Goal: Task Accomplishment & Management: Manage account settings

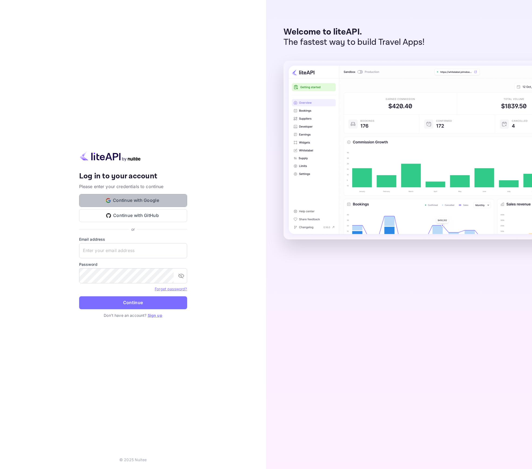
click at [140, 200] on button "Continue with Google" at bounding box center [133, 200] width 108 height 13
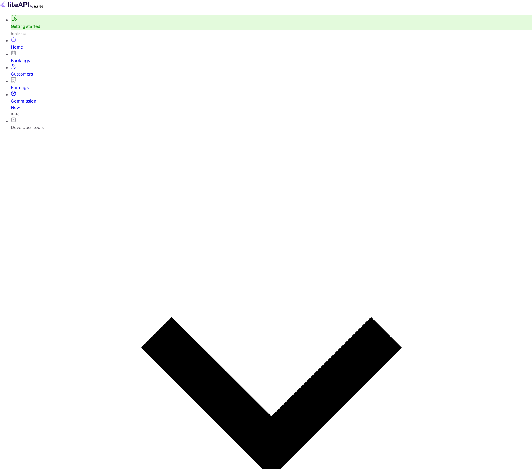
scroll to position [84, 142]
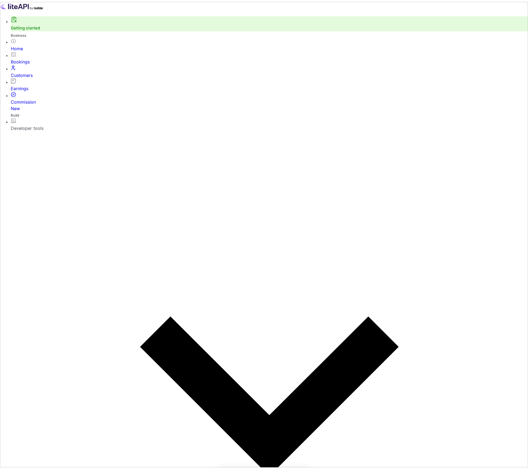
scroll to position [135, 444]
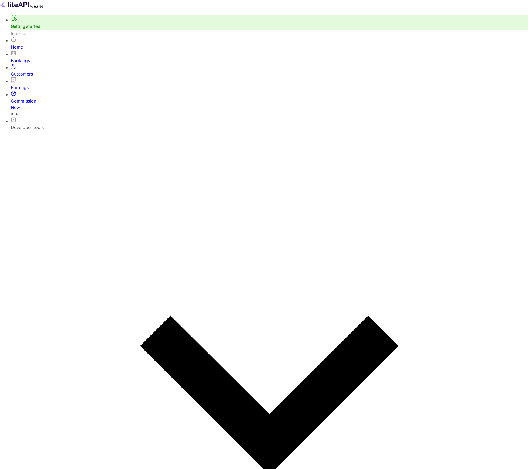
scroll to position [107, 203]
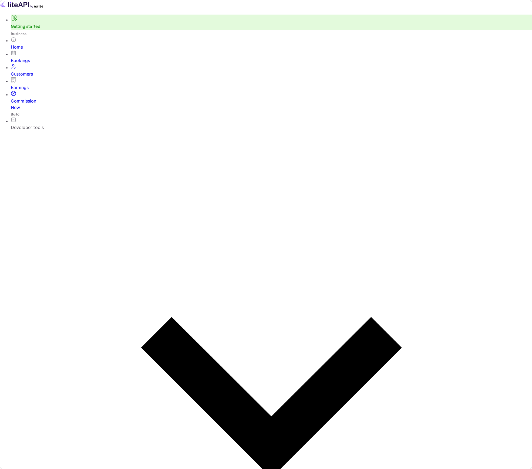
click at [26, 62] on div "Bookings" at bounding box center [271, 60] width 521 height 6
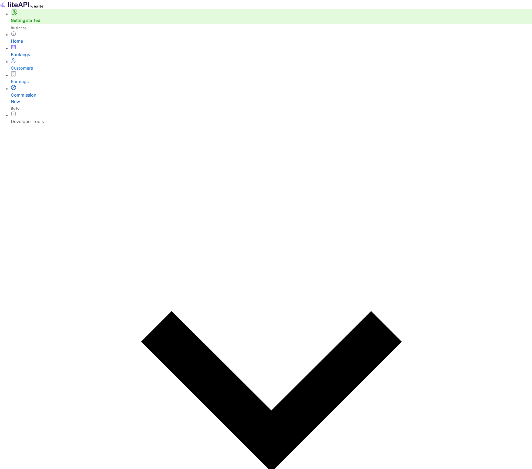
click at [28, 95] on div "Commission New" at bounding box center [271, 98] width 521 height 13
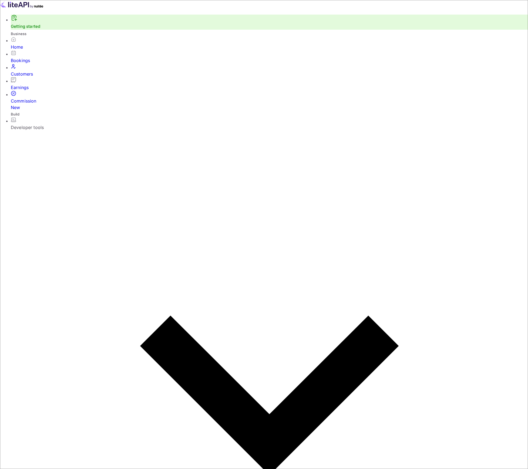
scroll to position [4, 4]
type input "0"
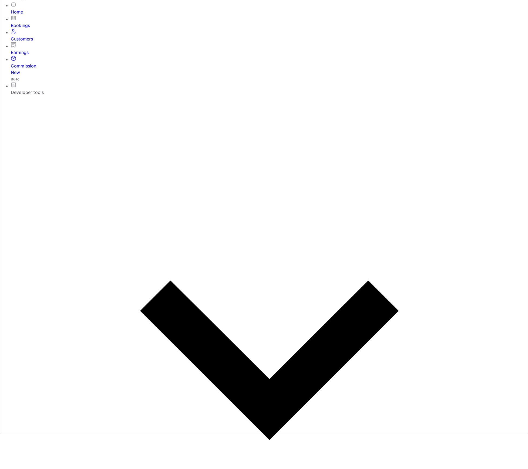
scroll to position [63, 0]
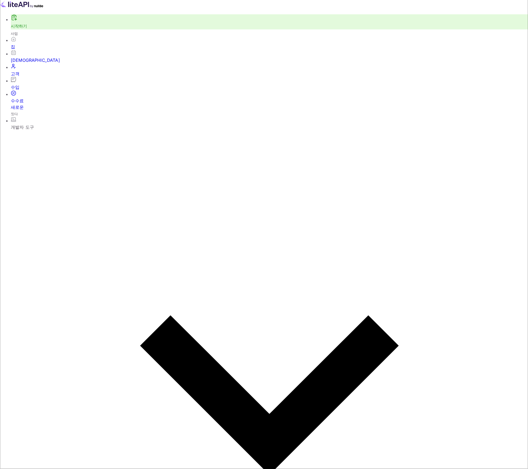
scroll to position [92, 274]
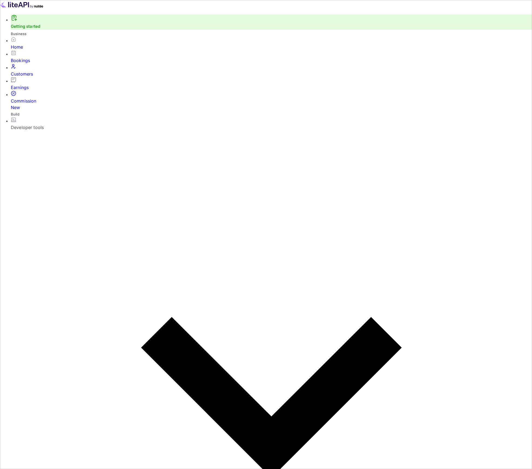
drag, startPoint x: 284, startPoint y: 289, endPoint x: 287, endPoint y: 295, distance: 6.5
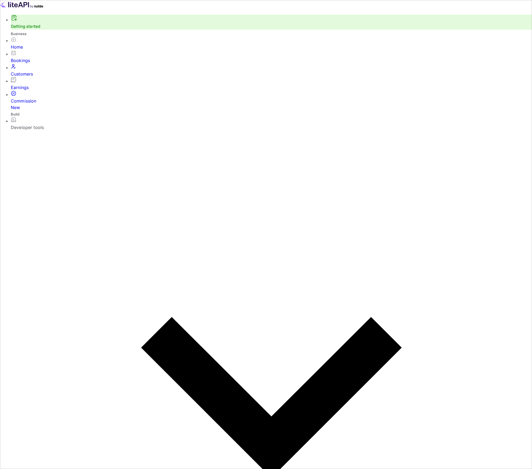
drag, startPoint x: 287, startPoint y: 295, endPoint x: 382, endPoint y: 127, distance: 193.6
click at [32, 98] on div "Commission New" at bounding box center [271, 104] width 521 height 13
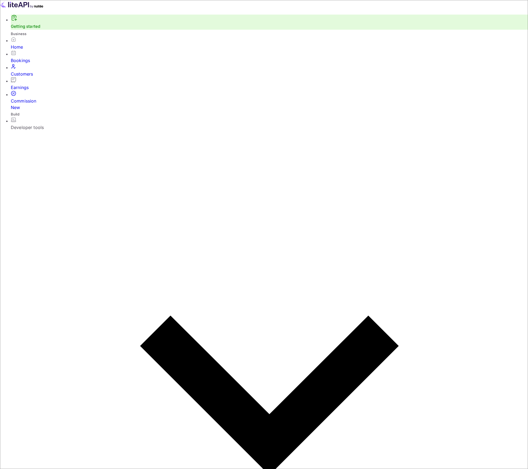
scroll to position [92, 274]
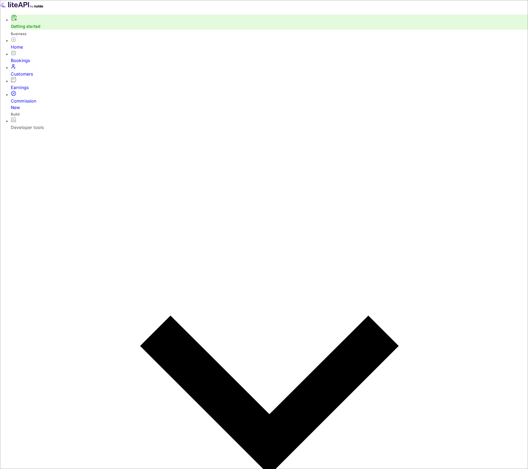
scroll to position [92, 274]
type input "1"
drag, startPoint x: 224, startPoint y: 201, endPoint x: 105, endPoint y: 197, distance: 119.1
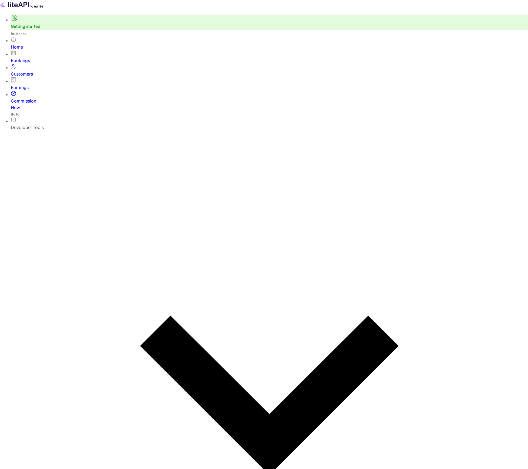
drag, startPoint x: 104, startPoint y: 198, endPoint x: 258, endPoint y: 201, distance: 154.1
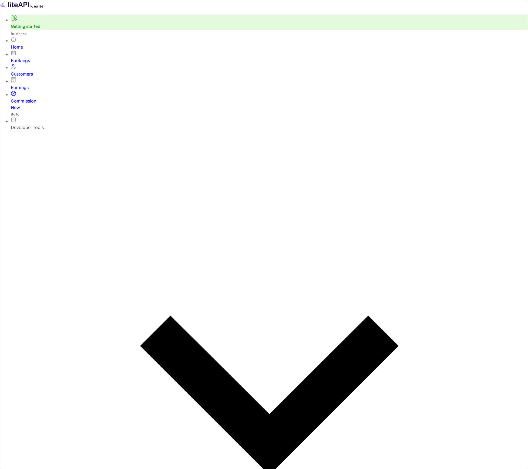
type input "8"
drag, startPoint x: 78, startPoint y: 39, endPoint x: 181, endPoint y: 39, distance: 102.8
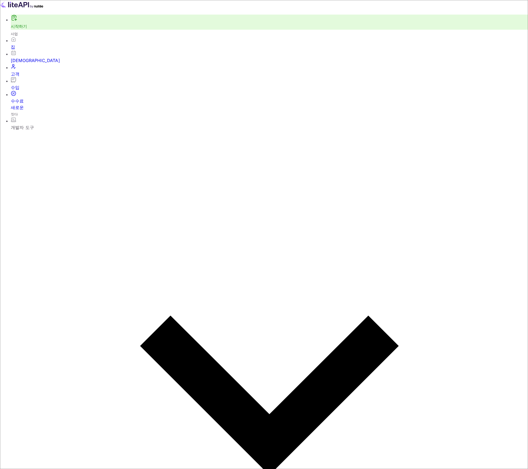
drag, startPoint x: 194, startPoint y: 39, endPoint x: 318, endPoint y: 41, distance: 124.4
drag, startPoint x: 310, startPoint y: 39, endPoint x: 81, endPoint y: 39, distance: 228.9
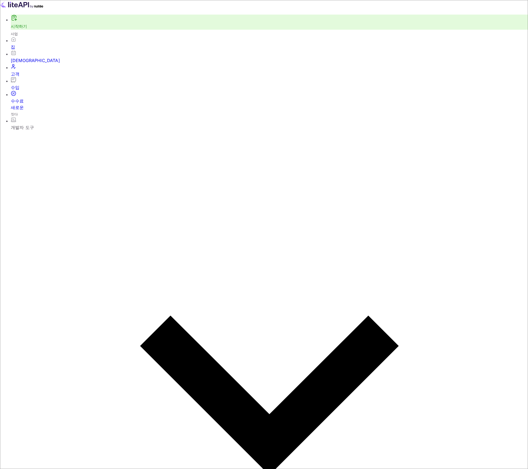
drag, startPoint x: 87, startPoint y: 96, endPoint x: 168, endPoint y: 99, distance: 81.0
drag, startPoint x: 177, startPoint y: 98, endPoint x: 181, endPoint y: 98, distance: 4.3
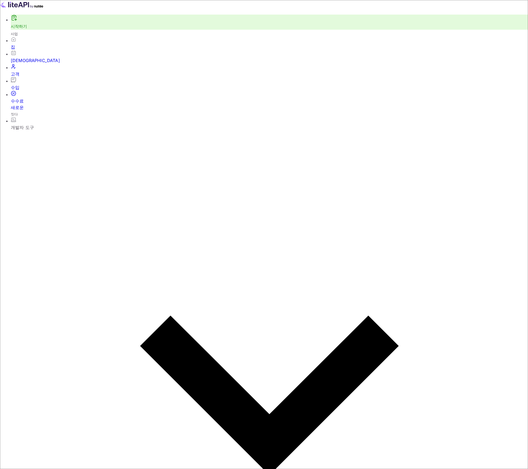
drag, startPoint x: 181, startPoint y: 98, endPoint x: 267, endPoint y: 95, distance: 86.4
drag, startPoint x: 354, startPoint y: 97, endPoint x: 121, endPoint y: 97, distance: 233.4
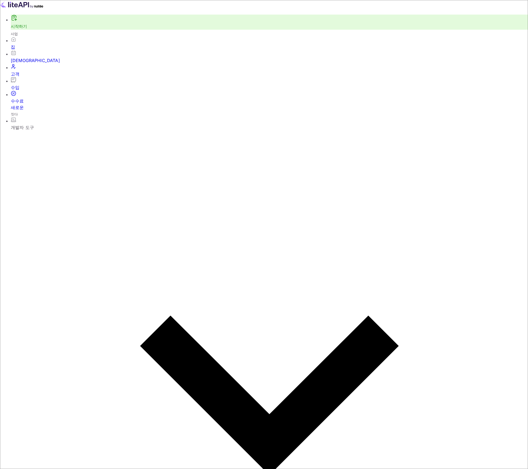
drag, startPoint x: 128, startPoint y: 139, endPoint x: 313, endPoint y: 135, distance: 184.9
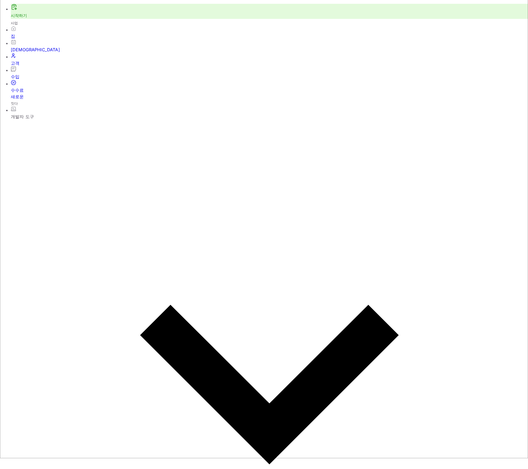
scroll to position [0, 0]
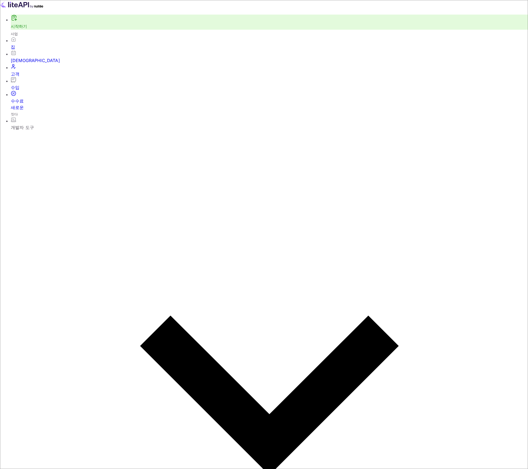
drag, startPoint x: 454, startPoint y: 110, endPoint x: 388, endPoint y: 97, distance: 67.7
drag, startPoint x: 388, startPoint y: 146, endPoint x: 507, endPoint y: 144, distance: 118.5
drag, startPoint x: 392, startPoint y: 177, endPoint x: 423, endPoint y: 178, distance: 31.0
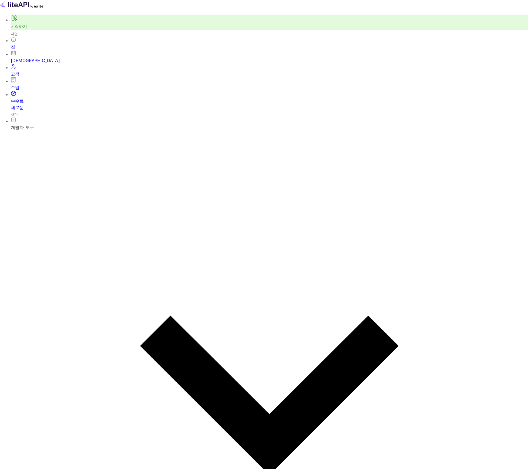
drag, startPoint x: 386, startPoint y: 183, endPoint x: 487, endPoint y: 184, distance: 100.7
drag, startPoint x: 386, startPoint y: 204, endPoint x: 494, endPoint y: 203, distance: 108.2
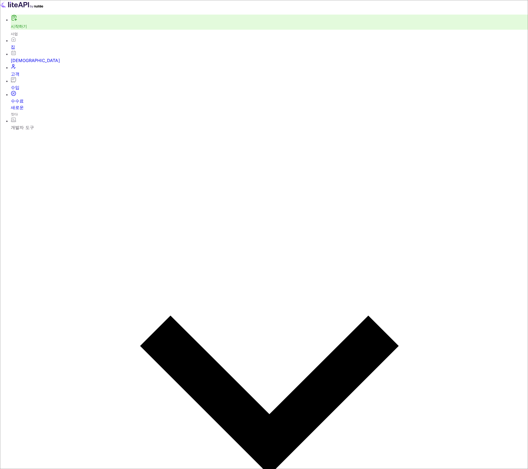
drag, startPoint x: 387, startPoint y: 227, endPoint x: 478, endPoint y: 229, distance: 91.5
drag, startPoint x: 476, startPoint y: 261, endPoint x: 490, endPoint y: 244, distance: 22.3
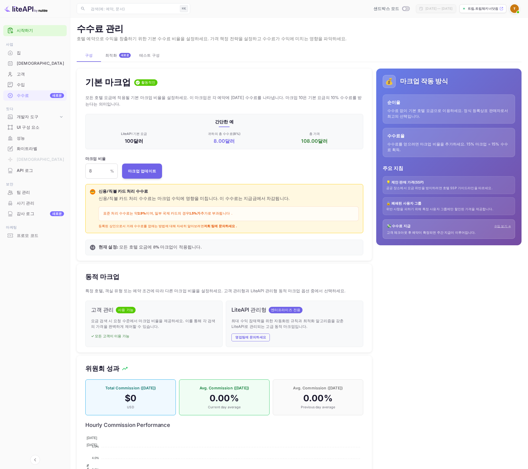
scroll to position [92, 274]
click at [422, 286] on div "💰 마크업 작동 방식 순이율 수수료 없이 기본 호텔 요금으로 이용하세요. 정식 등록상표 판매자로서 최고의 선택입니다. 수수료율 수수료를 얻으려…" at bounding box center [447, 295] width 150 height 463
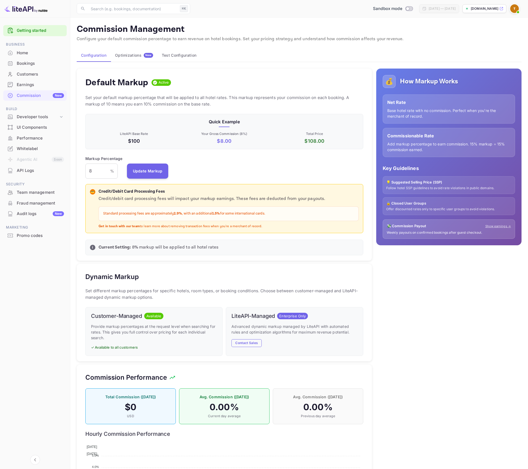
scroll to position [92, 274]
drag, startPoint x: 136, startPoint y: 246, endPoint x: 242, endPoint y: 249, distance: 105.6
click at [242, 249] on p "Current Setting: 8 % markup will be applied to all hotel rates" at bounding box center [229, 247] width 260 height 6
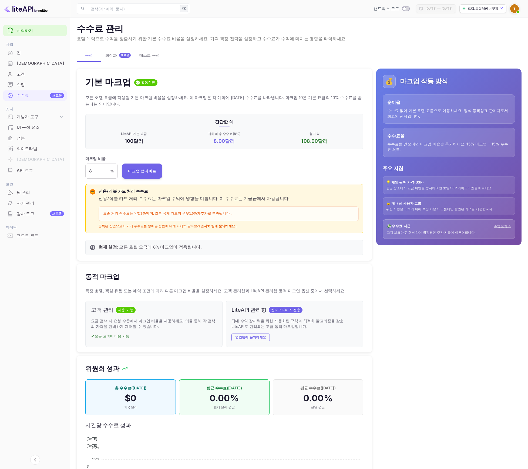
click at [113, 247] on div "나 현재 설정: 모든 호텔 요금에 8 % 마크업이 적용됩니다." at bounding box center [224, 248] width 278 height 16
drag, startPoint x: 99, startPoint y: 239, endPoint x: 120, endPoint y: 239, distance: 21.9
click at [120, 244] on p "현재 설정: 모든 호텔 요금에 8 % 마크업이 적용됩니다." at bounding box center [229, 247] width 260 height 6
click at [123, 245] on font "모든 호텔 요금에 8" at bounding box center [137, 248] width 36 height 6
drag, startPoint x: 118, startPoint y: 241, endPoint x: 199, endPoint y: 240, distance: 80.2
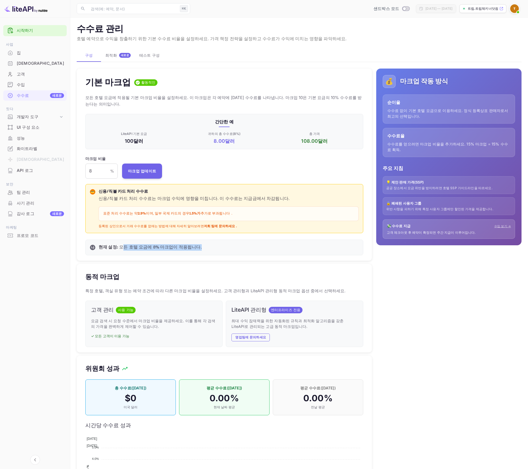
click at [199, 244] on p "현재 설정: 모든 호텔 요금에 8 % 마크업이 적용됩니다." at bounding box center [229, 247] width 260 height 6
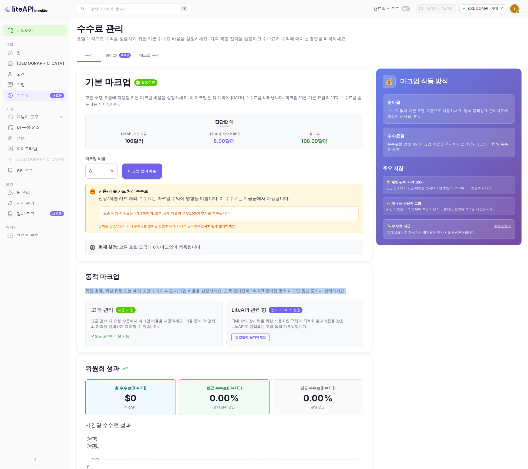
drag, startPoint x: 86, startPoint y: 285, endPoint x: 325, endPoint y: 284, distance: 239.1
click at [323, 288] on p "특정 호텔, 객실 유형 또는 예약 조건에 따라 다른 마크업 비율을 설정하세요. 고객 관리형과 LiteAPI 관리형 동적 마크업 옵션 중에서 선…" at bounding box center [224, 291] width 278 height 6
click at [332, 288] on p "특정 호텔, 객실 유형 또는 예약 조건에 따라 다른 마크업 비율을 설정하세요. 고객 관리형과 LiteAPI 관리형 동적 마크업 옵션 중에서 선…" at bounding box center [224, 291] width 278 height 6
drag, startPoint x: 93, startPoint y: 315, endPoint x: 113, endPoint y: 315, distance: 19.4
click at [113, 318] on font "요금 검색 시 요청 수준에서 마크업 비율을 제공하세요. 이를 통해 각 검색의 가격을 완벽하게 제어할 수 있습니다." at bounding box center [153, 323] width 124 height 10
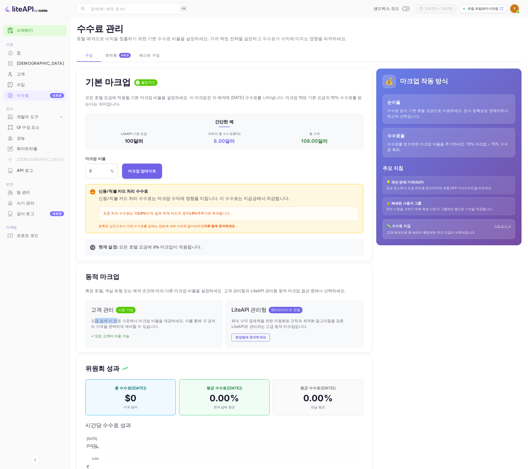
click at [114, 318] on font "요금 검색 시 요청 수준에서 마크업 비율을 제공하세요. 이를 통해 각 검색의 가격을 완벽하게 제어할 수 있습니다." at bounding box center [153, 323] width 124 height 10
drag, startPoint x: 92, startPoint y: 314, endPoint x: 173, endPoint y: 315, distance: 81.2
click at [173, 318] on font "요금 검색 시 요청 수준에서 마크업 비율을 제공하세요. 이를 통해 각 검색의 가격을 완벽하게 제어할 수 있습니다." at bounding box center [153, 323] width 124 height 10
click at [191, 318] on p "요금 검색 시 요청 수준에서 마크업 비율을 제공하세요. 이를 통해 각 검색의 가격을 완벽하게 제어할 수 있습니다." at bounding box center [154, 323] width 126 height 11
drag, startPoint x: 173, startPoint y: 314, endPoint x: 123, endPoint y: 322, distance: 50.7
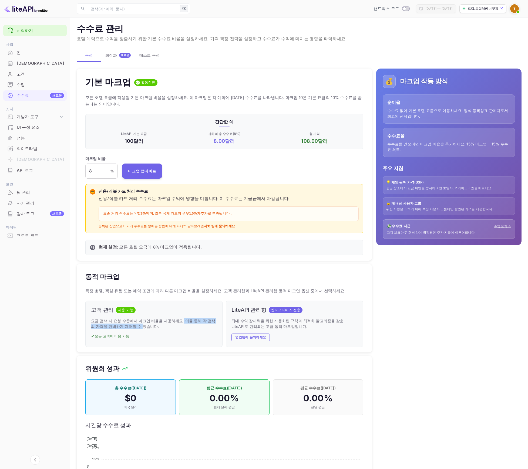
click at [122, 321] on font "요금 검색 시 요청 수준에서 마크업 비율을 제공하세요. 이를 통해 각 검색의 가격을 완벽하게 제어할 수 있습니다." at bounding box center [153, 323] width 124 height 10
click at [125, 334] on p "✓ 모든 고객이 이용 가능" at bounding box center [154, 336] width 126 height 5
drag, startPoint x: 233, startPoint y: 314, endPoint x: 273, endPoint y: 314, distance: 39.4
click at [270, 318] on font "최대 수익 잠재력을 위한 자동화된 규칙과 최적화 알고리즘을 갖춘 LiteAPI로 관리되는 고급 동적 마크업입니다." at bounding box center [287, 323] width 112 height 10
click at [273, 318] on font "최대 수익 잠재력을 위한 자동화된 규칙과 최적화 알고리즘을 갖춘 LiteAPI로 관리되는 고급 동적 마크업입니다." at bounding box center [287, 323] width 112 height 10
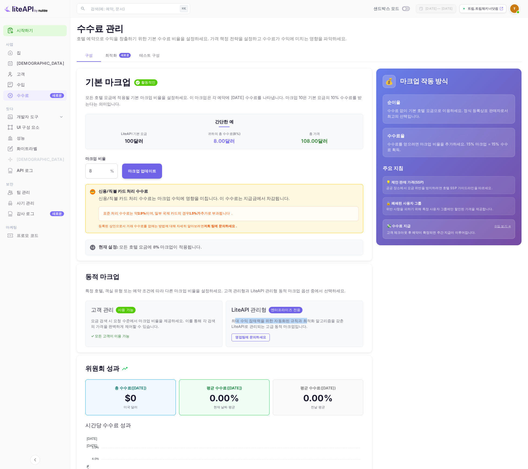
drag, startPoint x: 235, startPoint y: 314, endPoint x: 306, endPoint y: 315, distance: 70.2
click at [297, 318] on font "최대 수익 잠재력을 위한 자동화된 규칙과 최적화 알고리즘을 갖춘 LiteAPI로 관리되는 고급 동적 마크업입니다." at bounding box center [287, 323] width 112 height 10
drag, startPoint x: 306, startPoint y: 315, endPoint x: 336, endPoint y: 315, distance: 30.5
click at [335, 318] on font "최대 수익 잠재력을 위한 자동화된 규칙과 최적화 알고리즘을 갖춘 LiteAPI로 관리되는 고급 동적 마크업입니다." at bounding box center [287, 323] width 112 height 10
drag, startPoint x: 351, startPoint y: 316, endPoint x: 239, endPoint y: 303, distance: 112.3
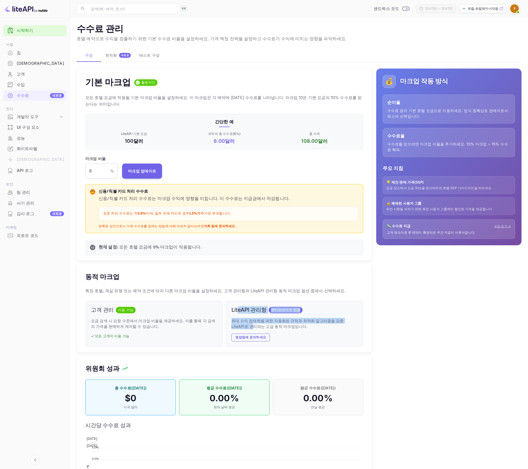
click at [237, 303] on div "LiteAPI 관리형 엔터프라이즈 전용 최대 수익 잠재력을 위한 자동화된 규칙과 최적화 알고리즘을 갖춘 LiteAPI로 관리되는 고급 동적 마…" at bounding box center [294, 324] width 137 height 46
click at [386, 344] on div "💰 마크업 작동 방식 순이율 수수료 없이 기본 호텔 요금으로 이용하세요. 정식 등록상표 판매자로서 최고의 선택입니다. 수수료율 수수료를 얻으려…" at bounding box center [447, 295] width 150 height 463
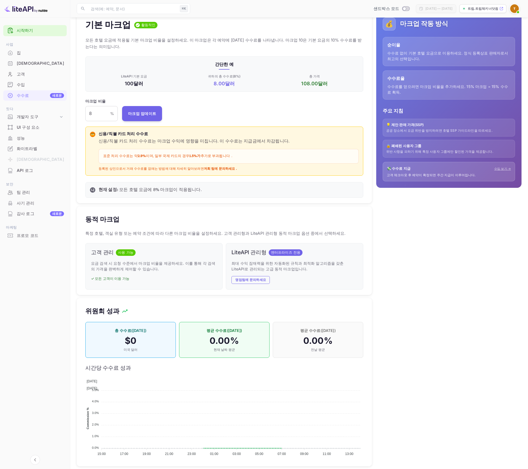
scroll to position [0, 0]
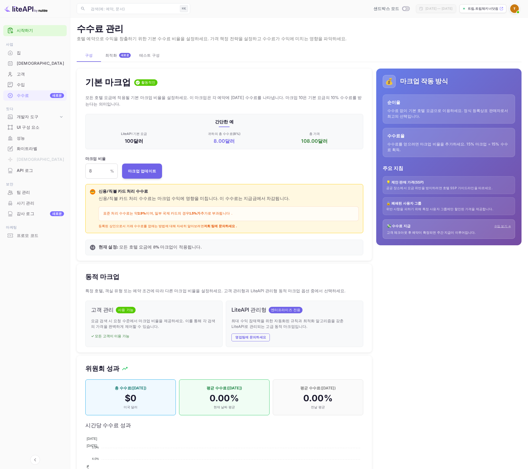
click at [136, 79] on div "기본 마크업 활동적인" at bounding box center [224, 82] width 278 height 11
click at [114, 84] on font "기본 마크업" at bounding box center [108, 82] width 46 height 11
drag, startPoint x: 96, startPoint y: 95, endPoint x: 146, endPoint y: 94, distance: 49.4
click at [109, 94] on p "모든 호텔 요금에 적용될 기본 마크업 비율을 설정하세요. 이 마크업은 각 예약에 대한 수수료를 나타냅니다. 마크업 10은 기본 요금의 10% …" at bounding box center [224, 100] width 278 height 13
drag, startPoint x: 243, startPoint y: 98, endPoint x: 249, endPoint y: 98, distance: 5.9
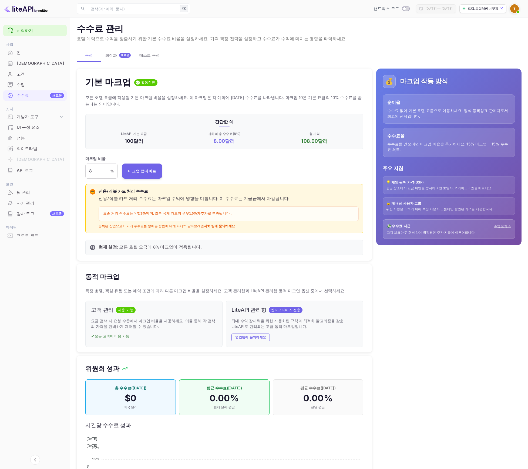
click at [249, 98] on font "모든 호텔 요금에 적용될 기본 마크업 비율을 설정하세요. 이 마크업은 각 예약에 대한 수수료를 나타냅니다. 마크업 10은 기본 요금의 10% …" at bounding box center [223, 101] width 276 height 12
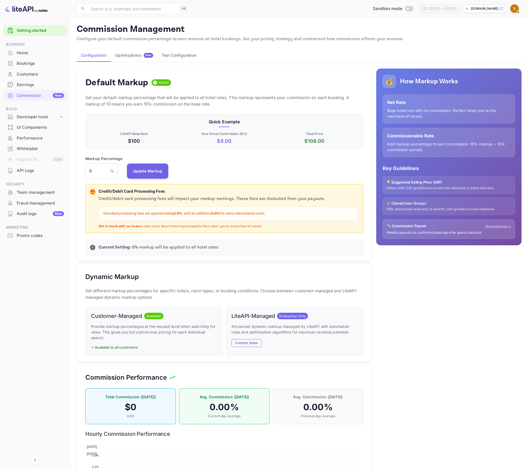
drag, startPoint x: 317, startPoint y: 60, endPoint x: 321, endPoint y: 81, distance: 21.9
click at [317, 62] on div "Configuration Optimizations New Test Configuration" at bounding box center [299, 55] width 444 height 13
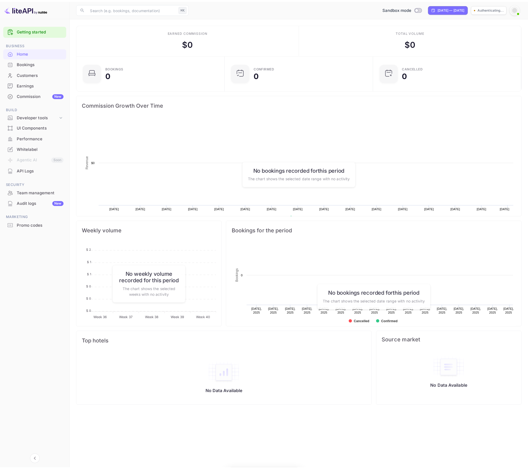
scroll to position [84, 142]
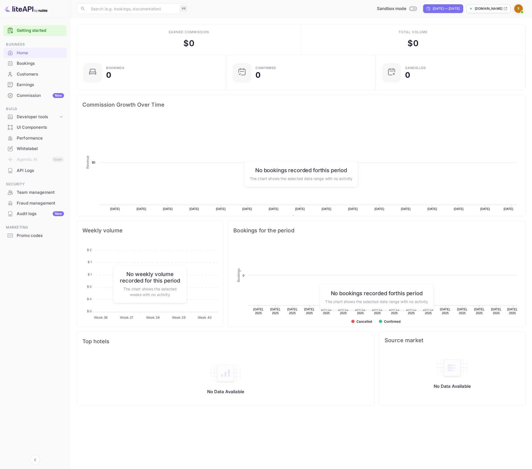
click at [21, 93] on div "Commission New" at bounding box center [40, 96] width 47 height 6
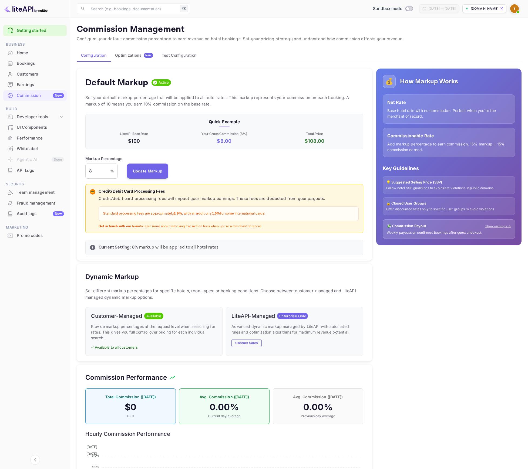
scroll to position [92, 274]
click at [94, 171] on input "8" at bounding box center [97, 171] width 25 height 15
type input "10"
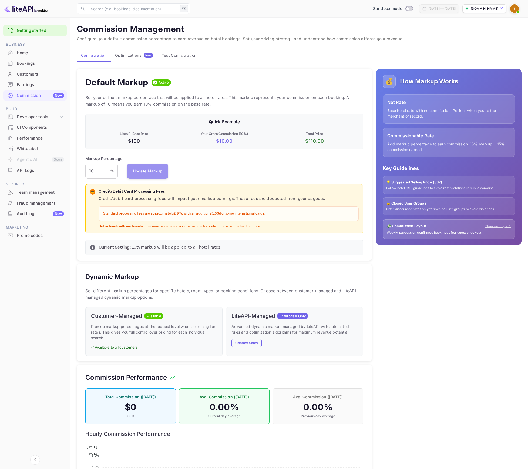
click at [147, 173] on button "Update Markup" at bounding box center [148, 171] width 42 height 15
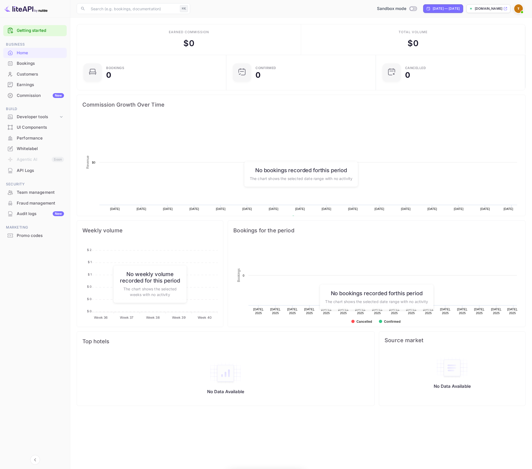
scroll to position [84, 142]
click at [34, 150] on div "Whitelabel" at bounding box center [40, 149] width 47 height 6
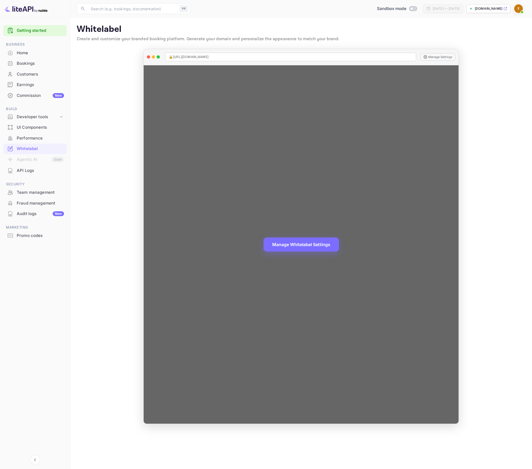
click at [321, 205] on div "Manage Whitelabel Settings" at bounding box center [301, 244] width 315 height 358
click at [307, 243] on button "Manage Whitelabel Settings" at bounding box center [300, 244] width 75 height 14
